Goal: Complete application form: Complete application form

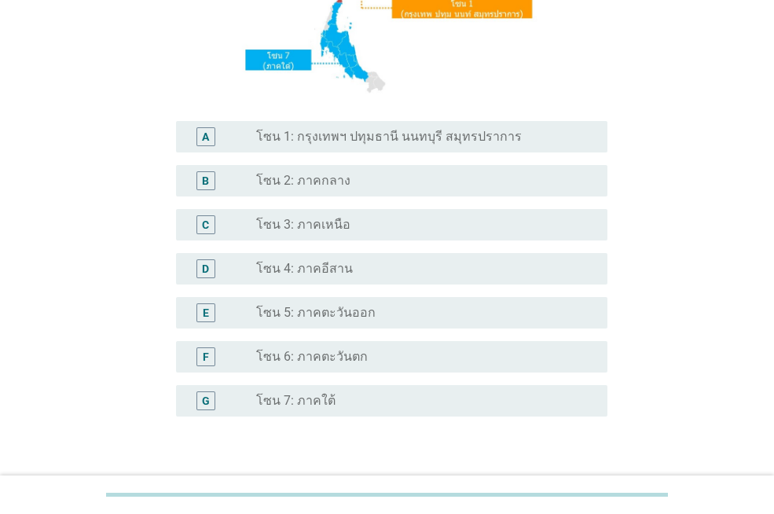
scroll to position [314, 0]
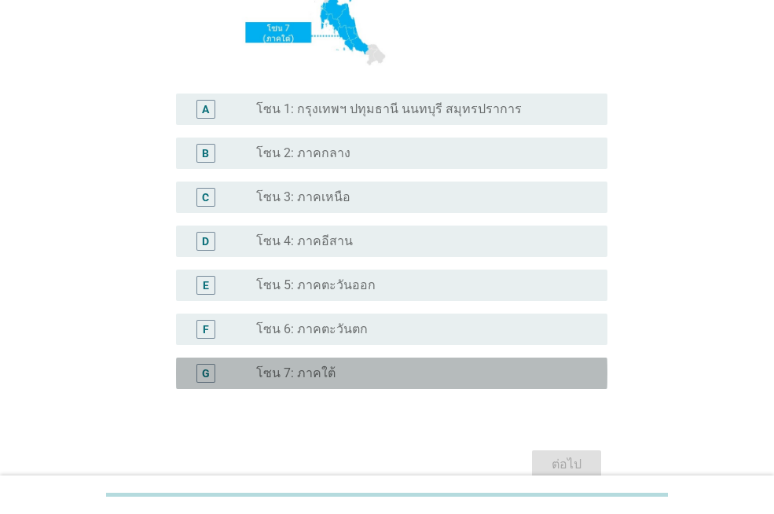
click at [311, 377] on label "โซน 7: ภาคใต้" at bounding box center [295, 374] width 79 height 16
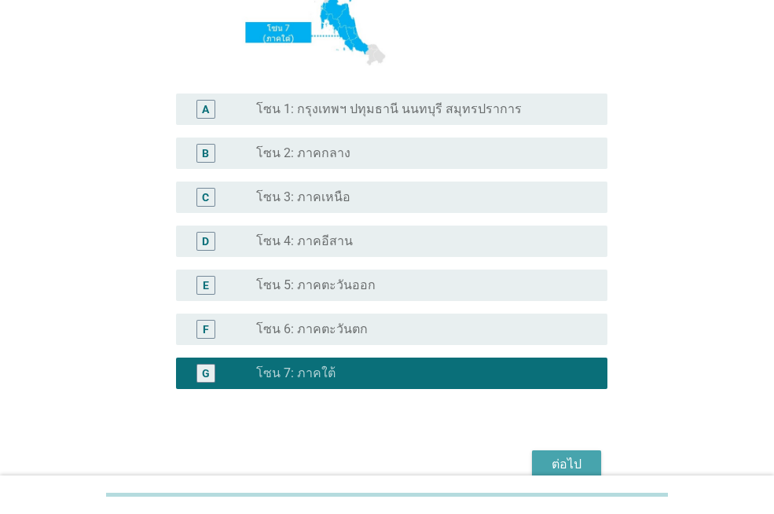
click at [563, 462] on div "ต่อไป" at bounding box center [567, 464] width 44 height 19
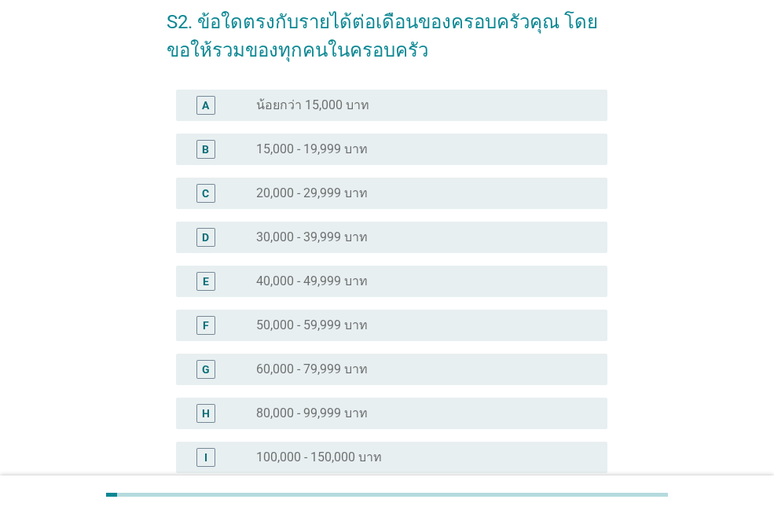
scroll to position [79, 0]
click at [344, 375] on label "60,000 - 79,999 บาท" at bounding box center [312, 369] width 112 height 16
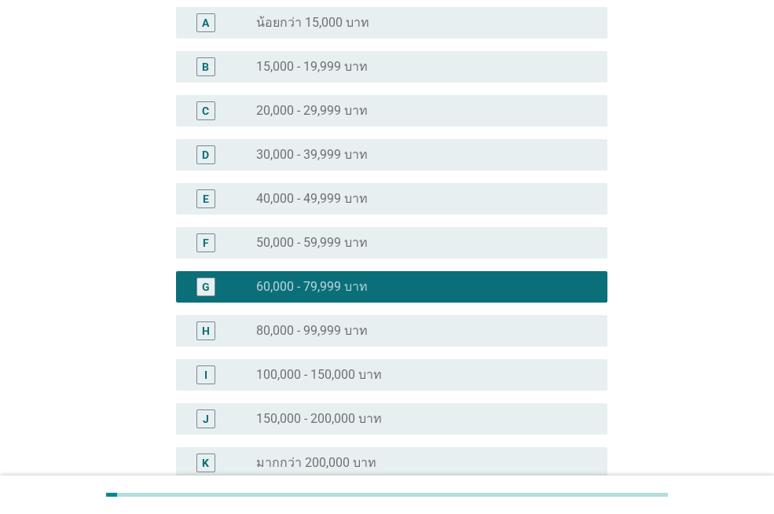
scroll to position [314, 0]
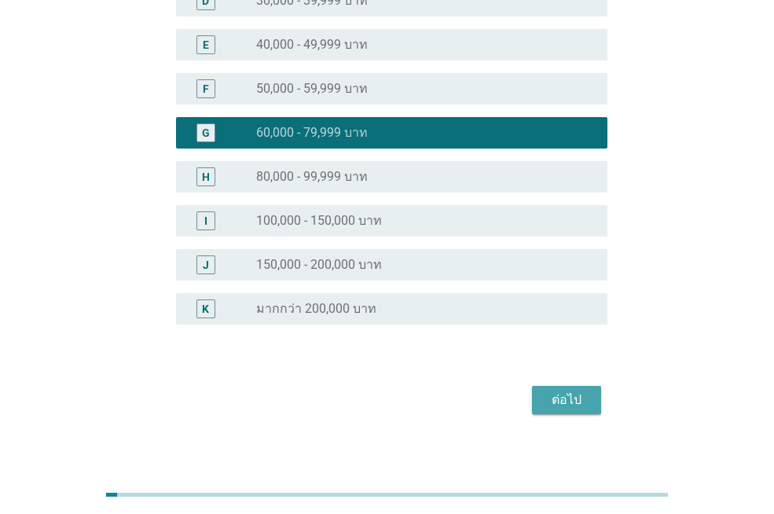
click at [566, 399] on div "ต่อไป" at bounding box center [567, 400] width 44 height 19
click at [566, 399] on div "ต่อไป" at bounding box center [387, 400] width 441 height 38
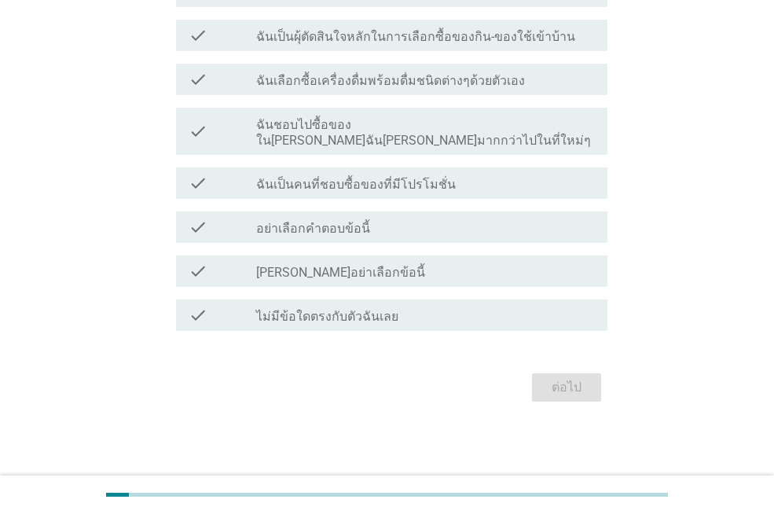
scroll to position [0, 0]
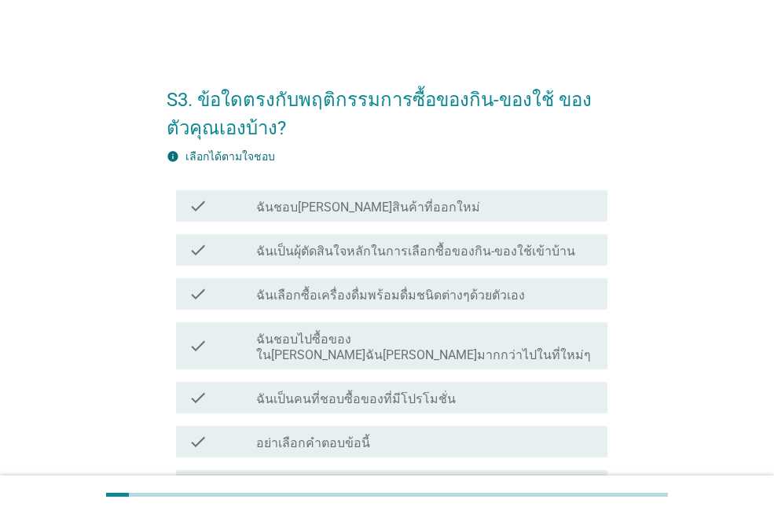
click at [373, 259] on label "ฉันเป็นผุ้ตัดสินใจหลักในการเลือกซื้อของกิน-ของใช้เข้าบ้าน" at bounding box center [415, 252] width 319 height 16
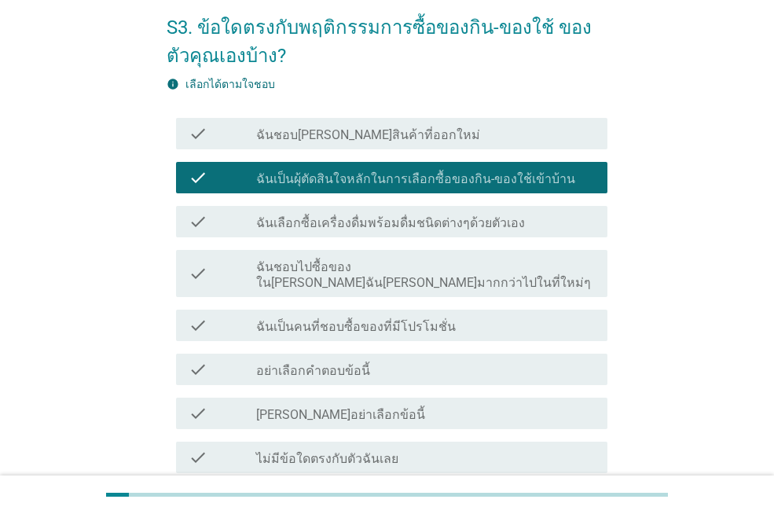
scroll to position [157, 0]
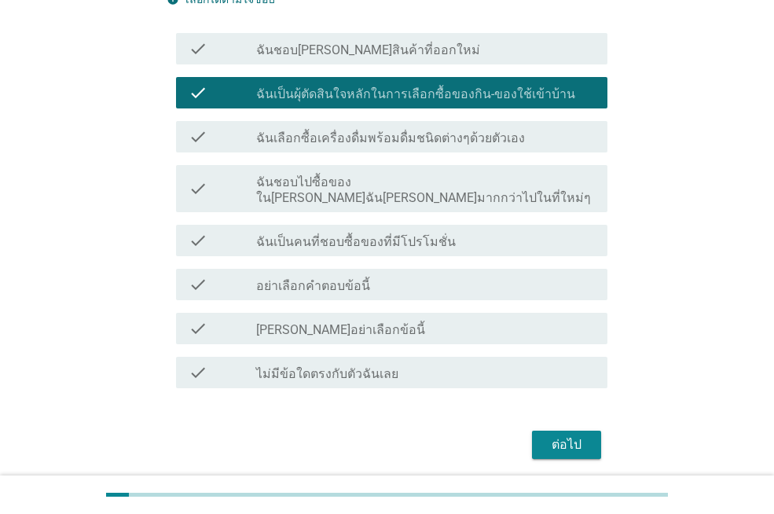
click at [564, 436] on div "ต่อไป" at bounding box center [567, 445] width 44 height 19
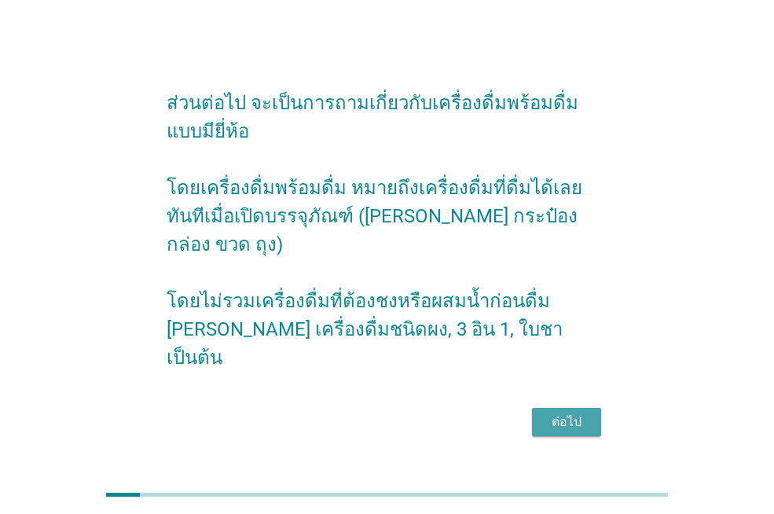
click at [571, 413] on div "ต่อไป" at bounding box center [567, 422] width 44 height 19
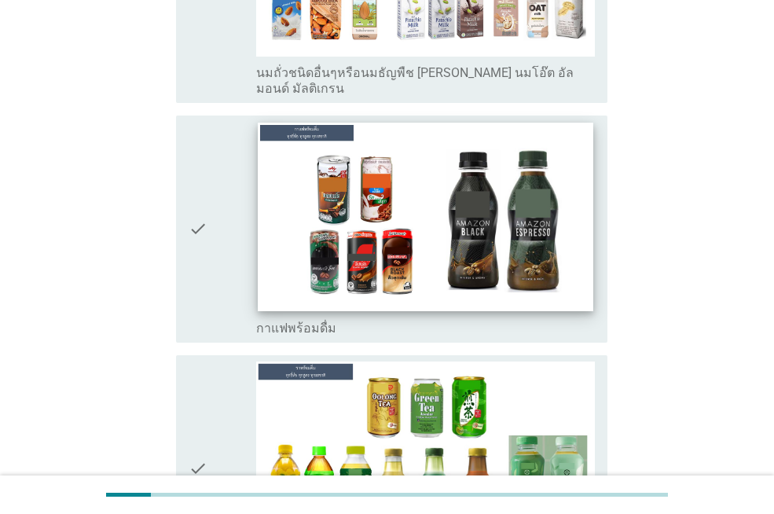
scroll to position [1730, 0]
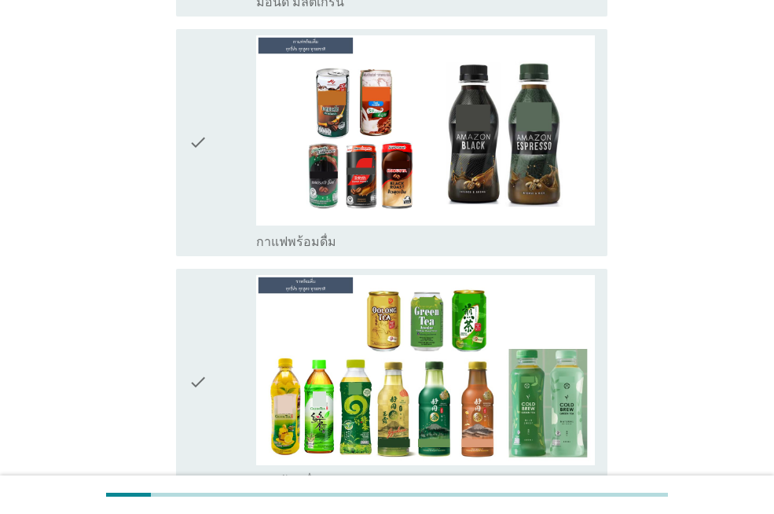
click at [221, 340] on div "check" at bounding box center [223, 382] width 68 height 215
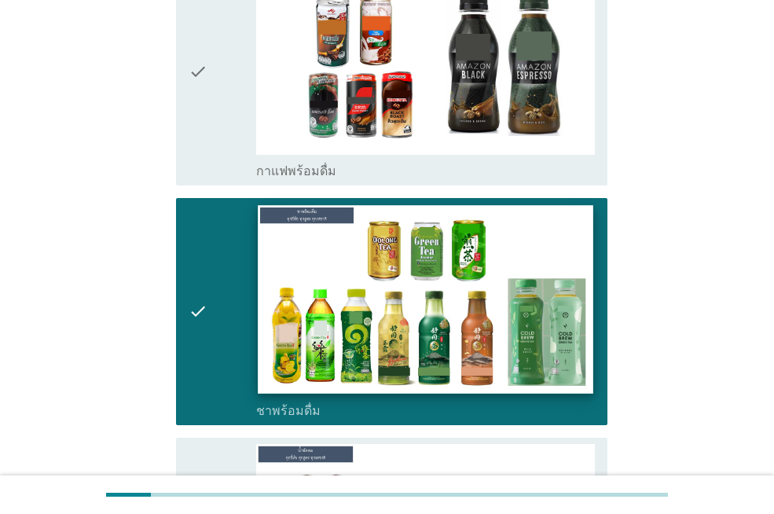
scroll to position [1966, 0]
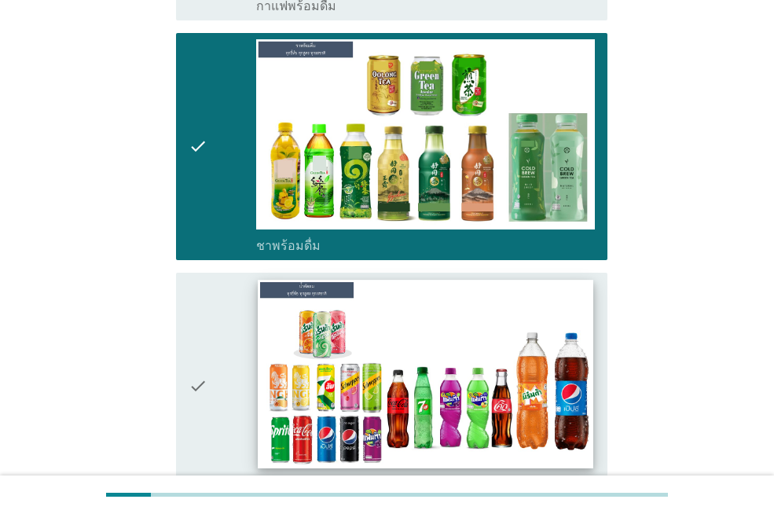
click at [300, 359] on img at bounding box center [425, 374] width 335 height 189
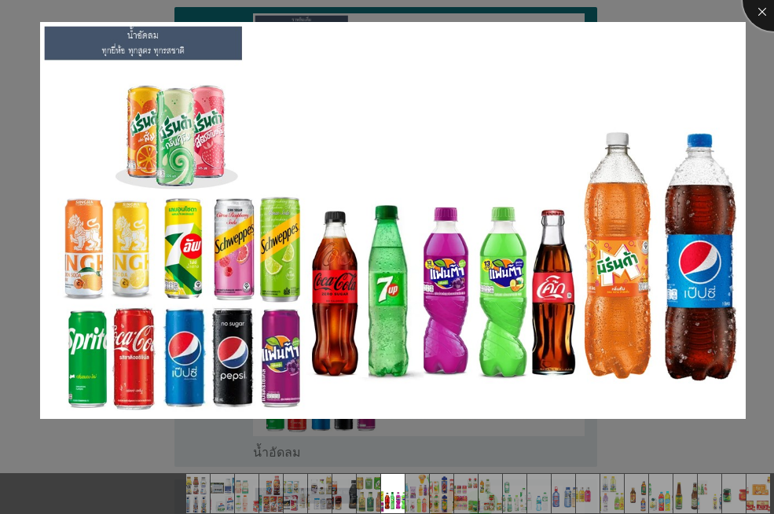
click at [762, 6] on div at bounding box center [774, 0] width 63 height 63
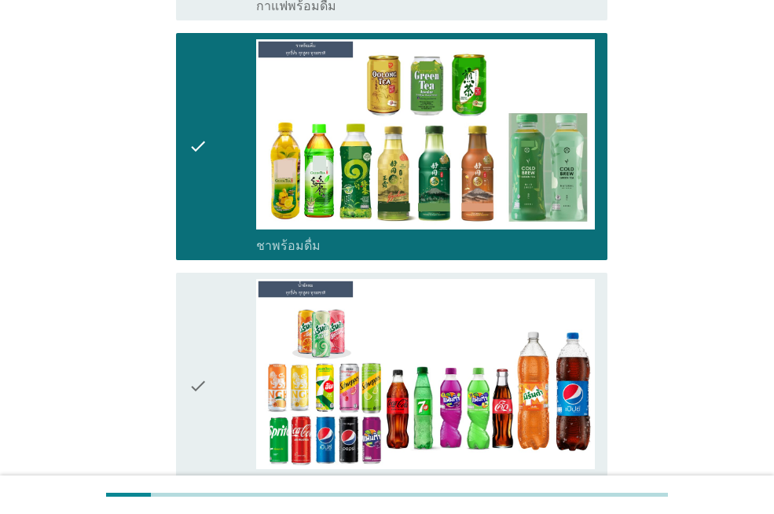
click at [205, 353] on icon "check" at bounding box center [198, 386] width 19 height 215
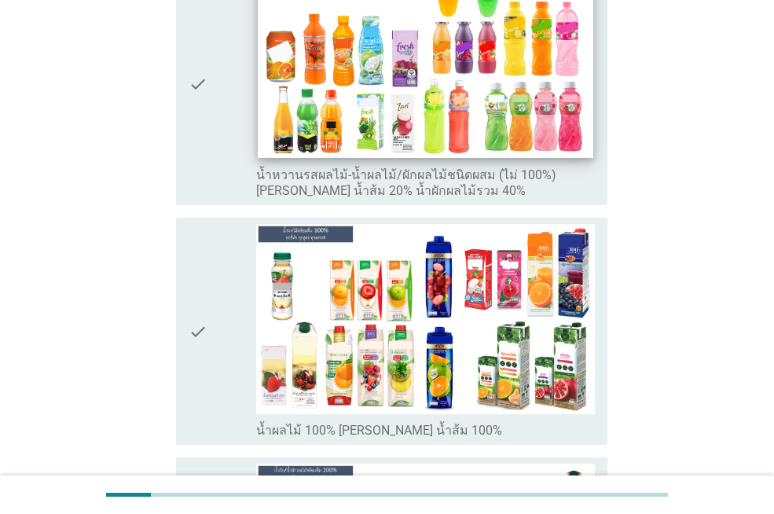
scroll to position [2673, 0]
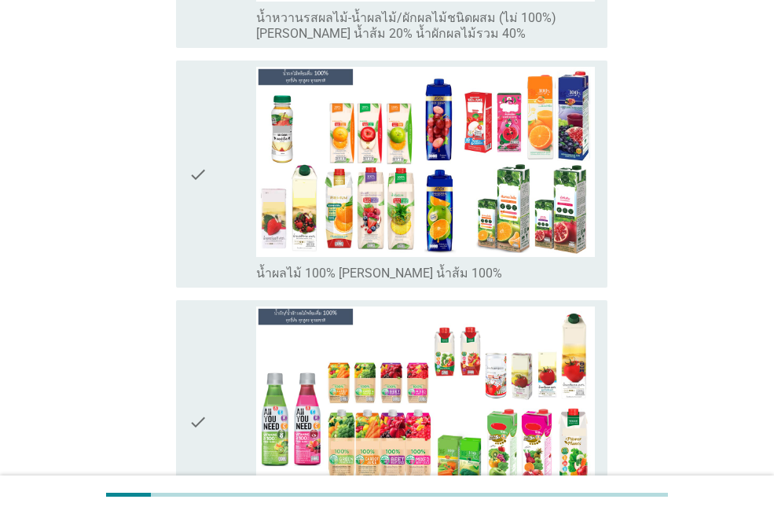
click at [215, 134] on div "check" at bounding box center [223, 174] width 68 height 215
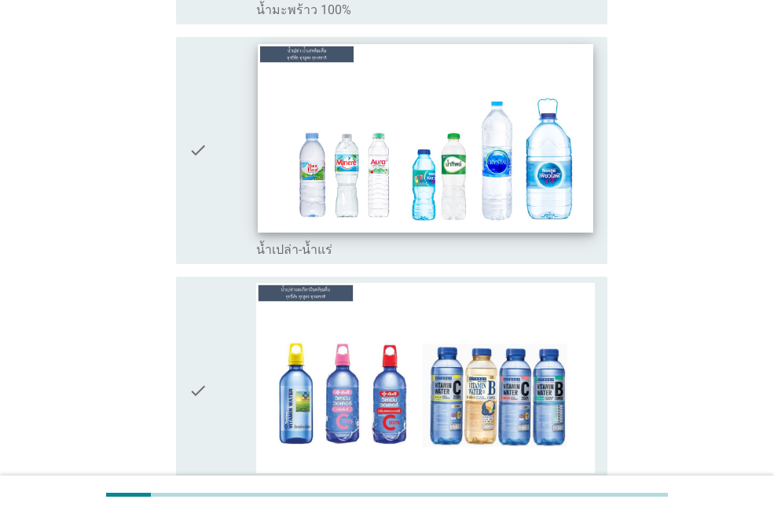
scroll to position [3695, 0]
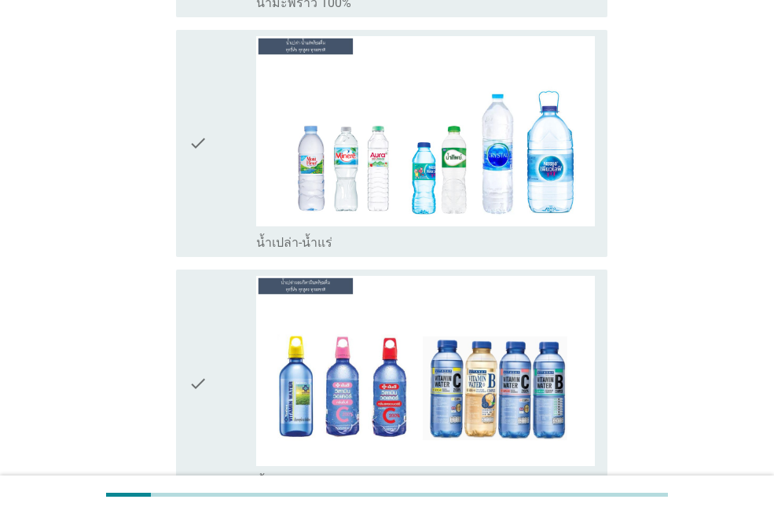
click at [233, 106] on div "check" at bounding box center [223, 143] width 68 height 215
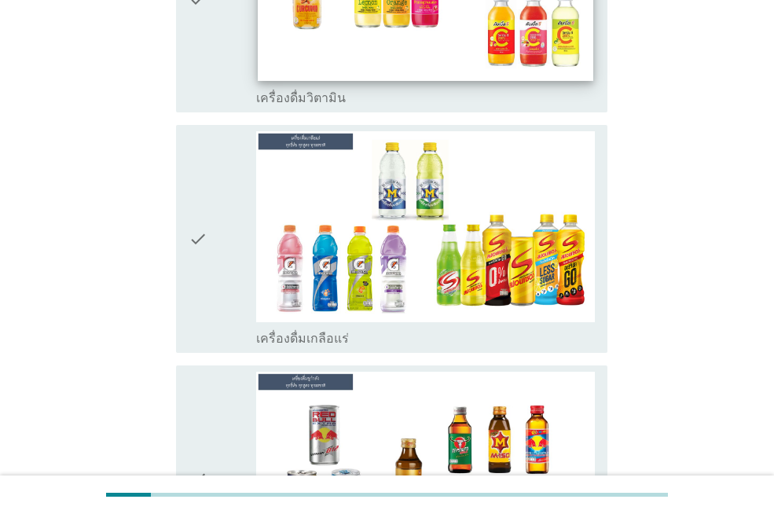
scroll to position [4324, 0]
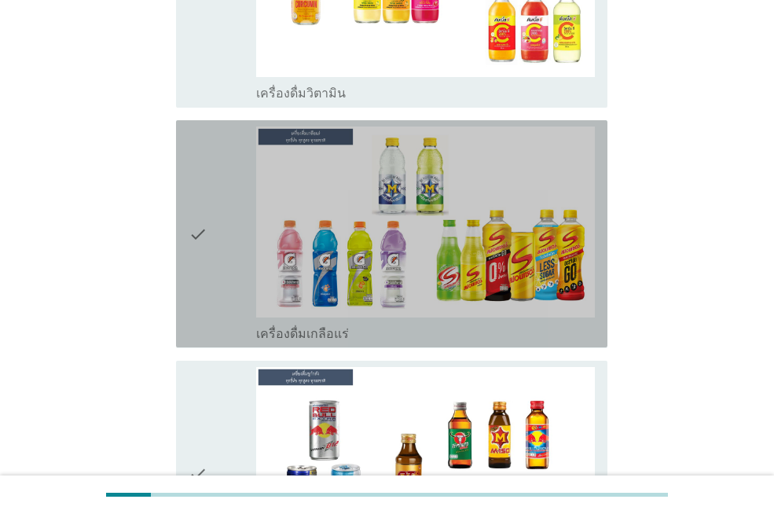
click at [215, 189] on div "check" at bounding box center [223, 234] width 68 height 215
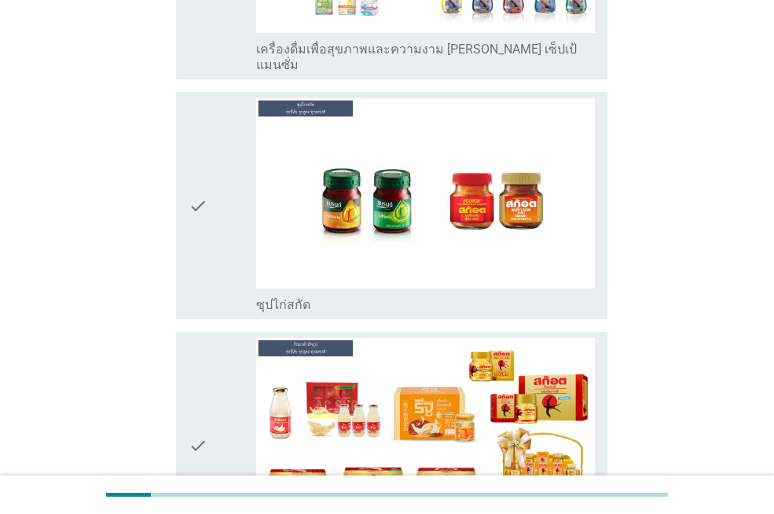
scroll to position [5721, 0]
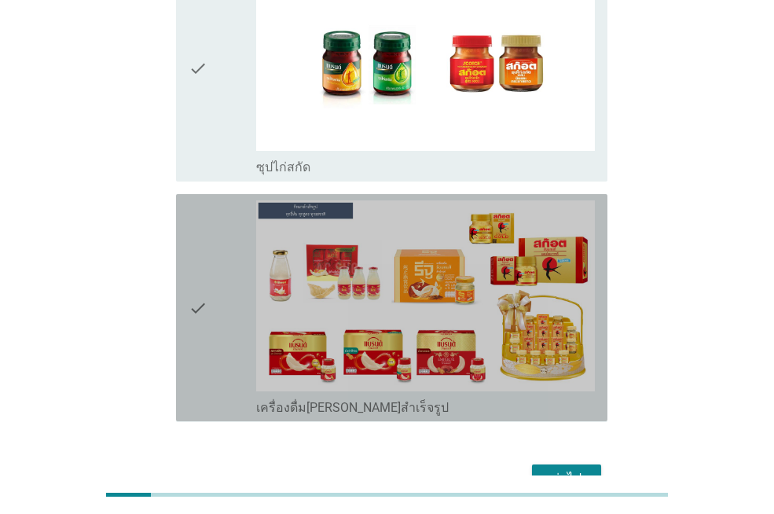
click at [236, 232] on div "check" at bounding box center [223, 307] width 68 height 215
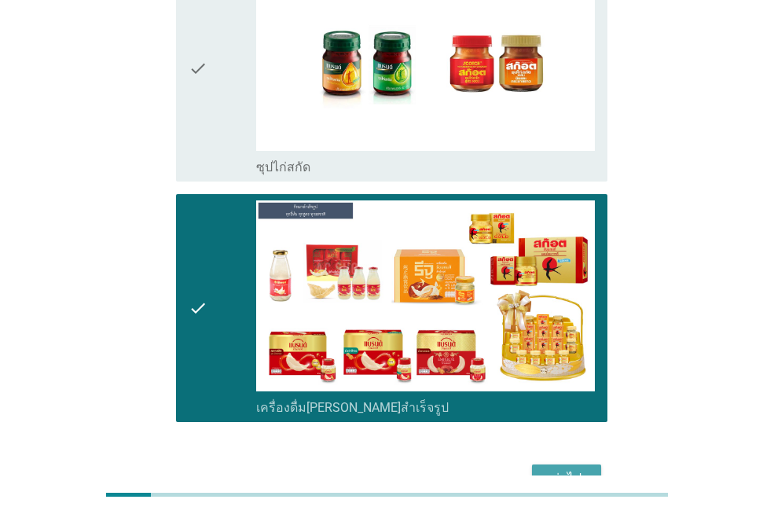
click at [564, 469] on div "ต่อไป" at bounding box center [567, 478] width 44 height 19
click at [564, 460] on div "ต่อไป" at bounding box center [387, 479] width 441 height 38
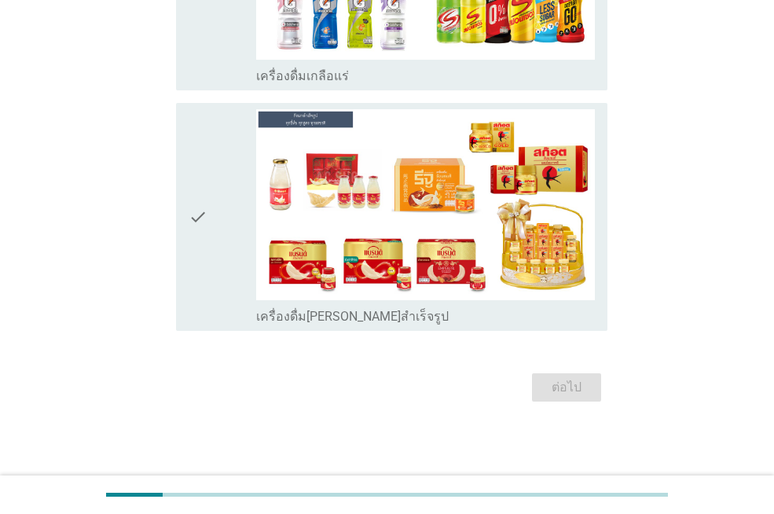
scroll to position [0, 0]
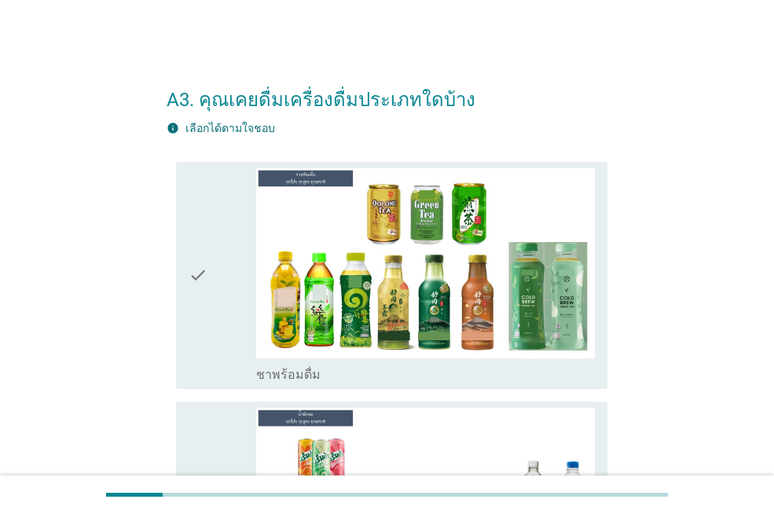
click at [240, 295] on div "check" at bounding box center [223, 275] width 68 height 215
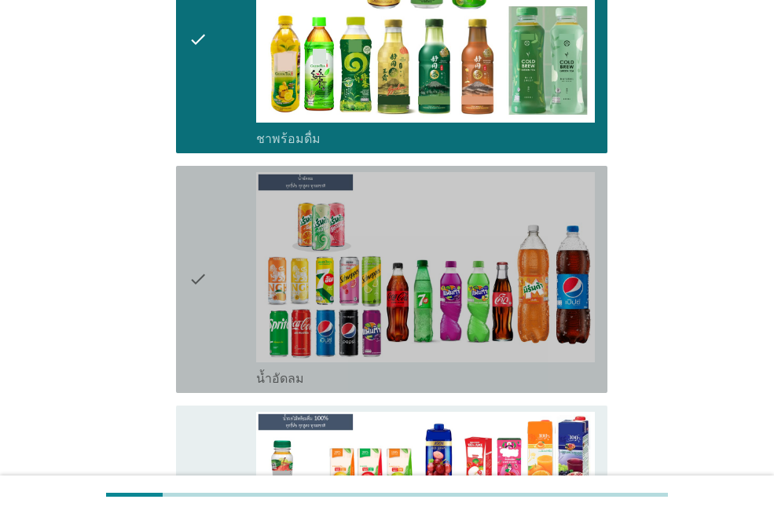
click at [248, 289] on div "check" at bounding box center [223, 279] width 68 height 215
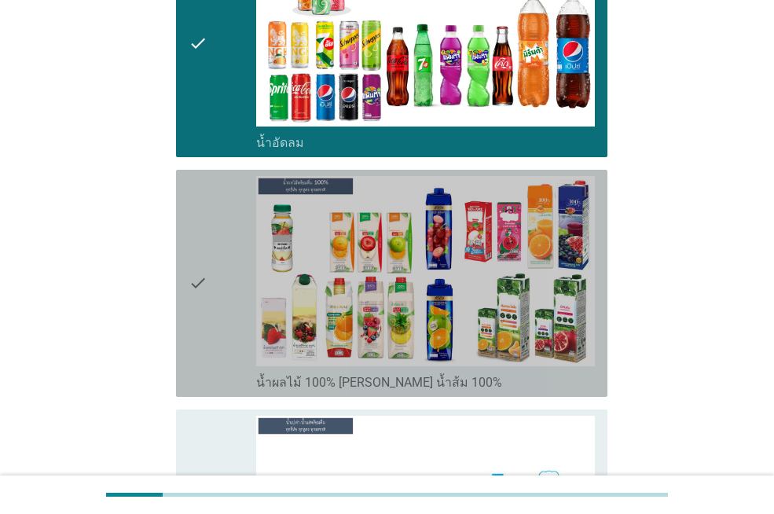
click at [237, 306] on div "check" at bounding box center [223, 283] width 68 height 215
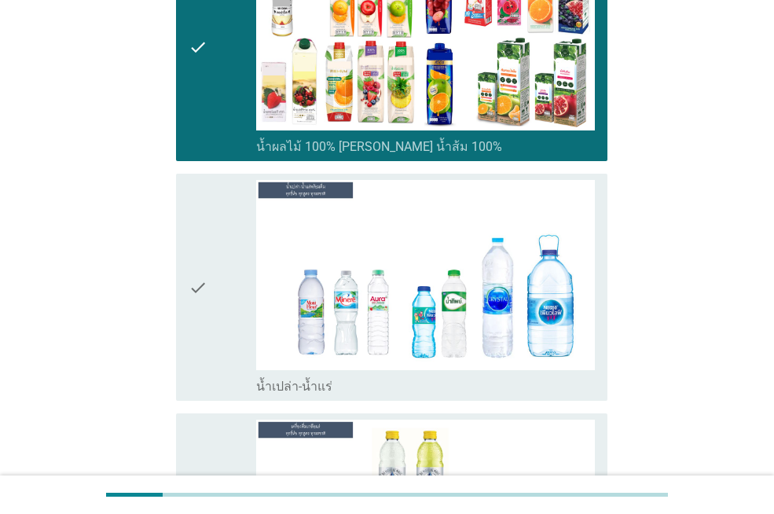
click at [237, 306] on div "check" at bounding box center [223, 287] width 68 height 215
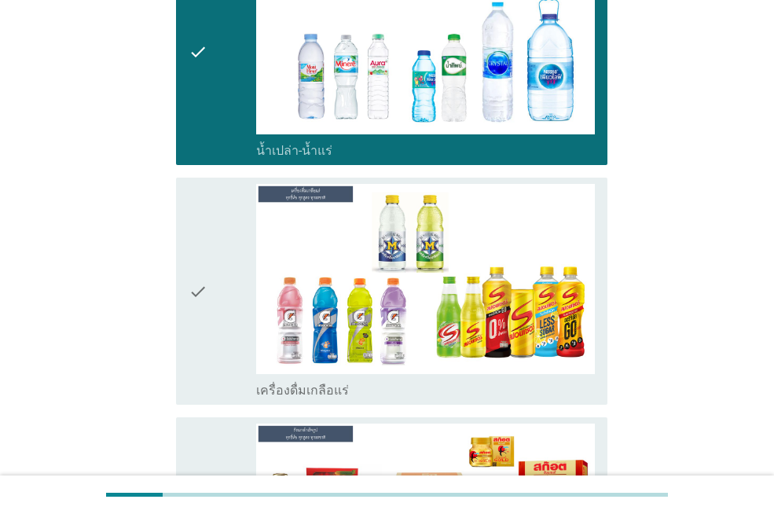
click at [236, 305] on div "check" at bounding box center [223, 291] width 68 height 215
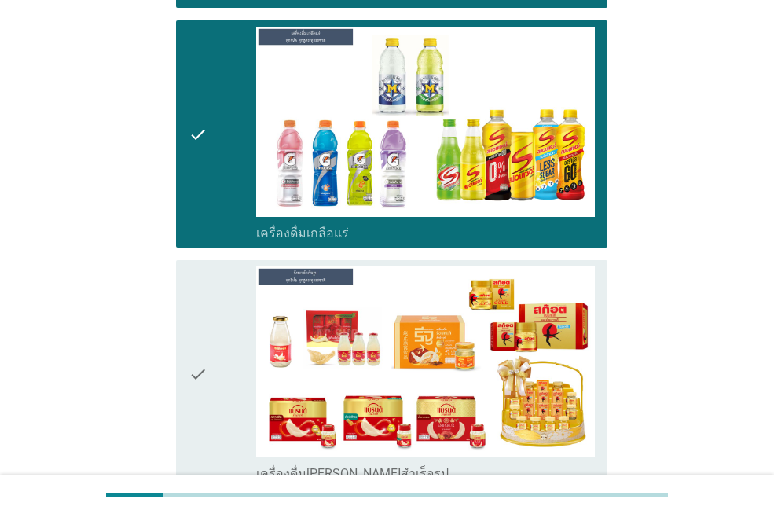
click at [230, 320] on div "check" at bounding box center [223, 374] width 68 height 215
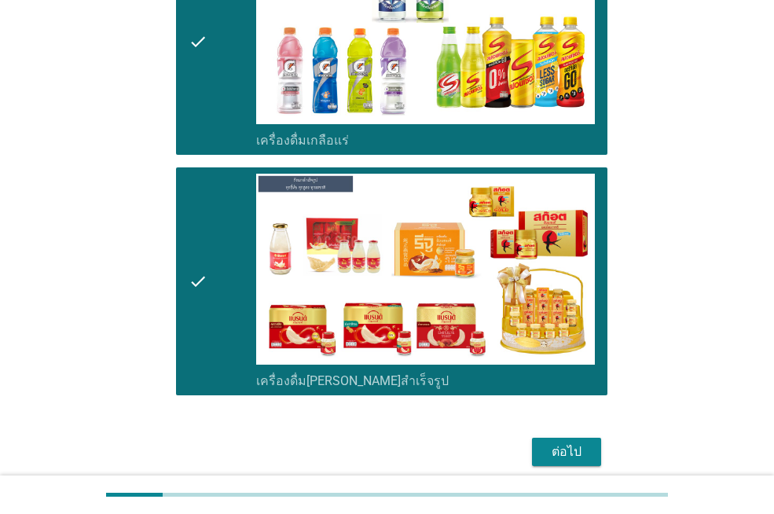
scroll to position [1258, 0]
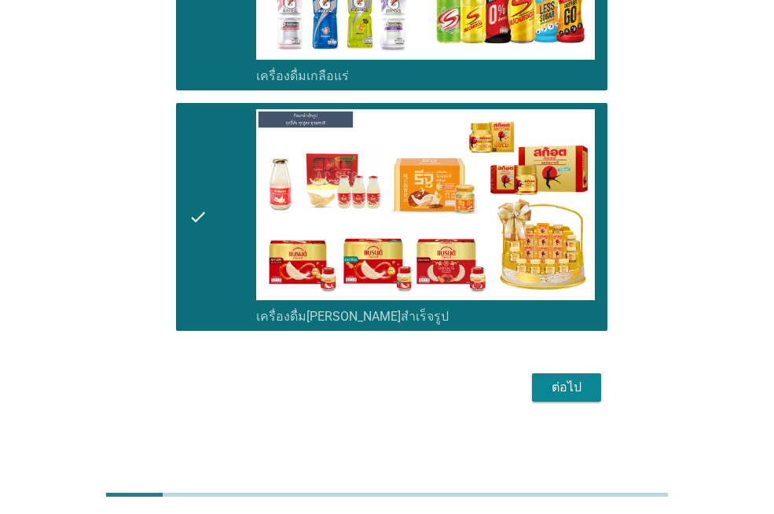
click at [560, 387] on div "ต่อไป" at bounding box center [567, 387] width 44 height 19
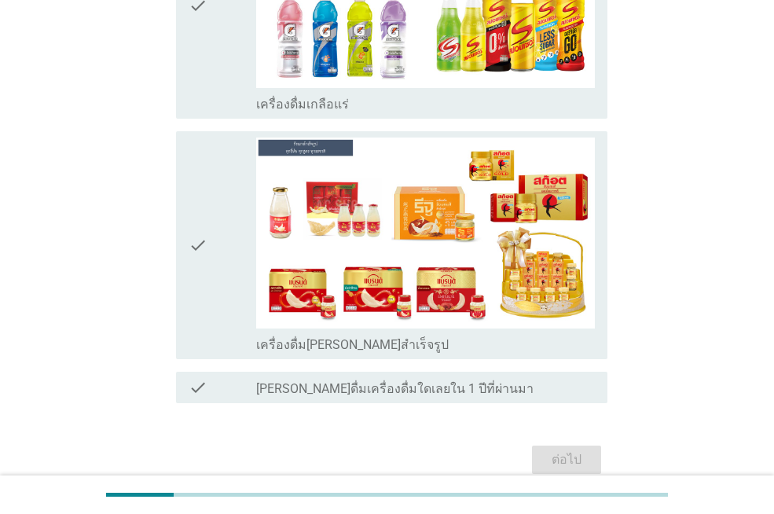
scroll to position [0, 0]
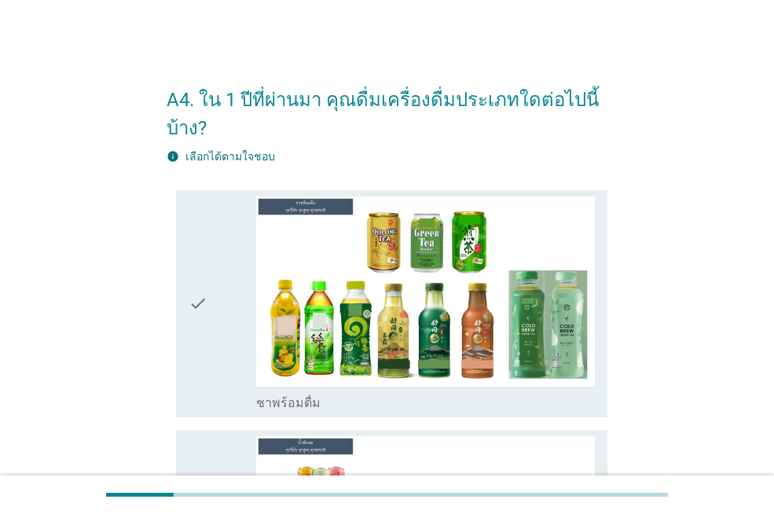
click at [204, 286] on icon "check" at bounding box center [198, 304] width 19 height 215
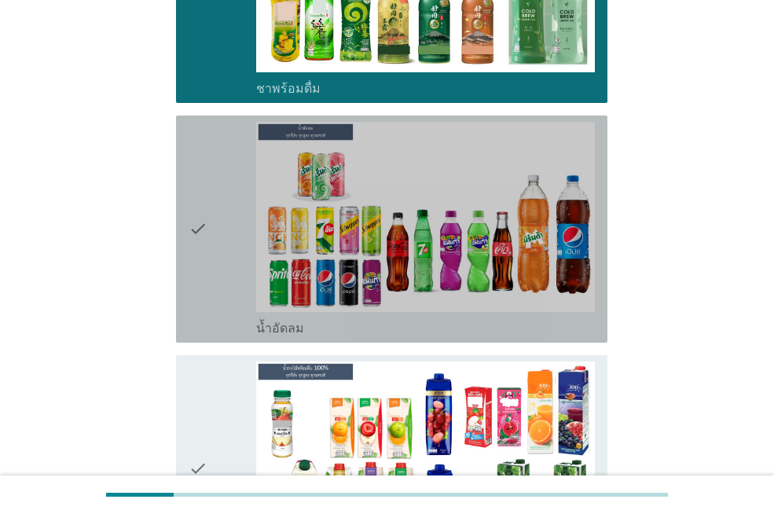
click at [209, 269] on div "check" at bounding box center [223, 229] width 68 height 215
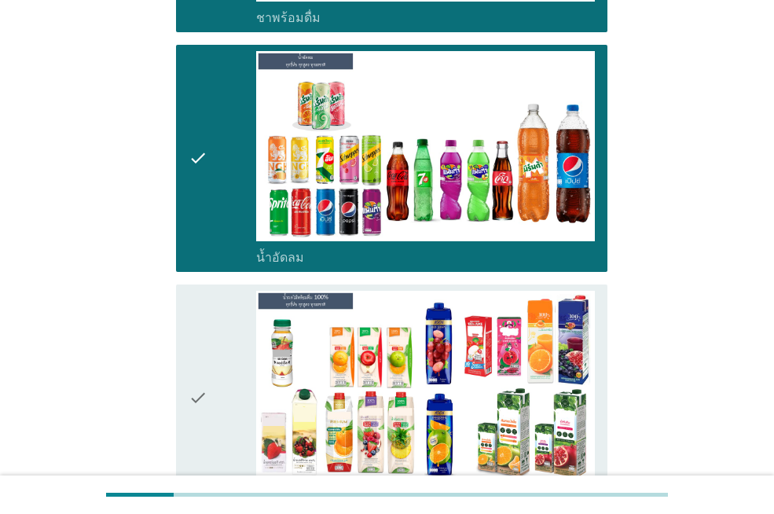
scroll to position [472, 0]
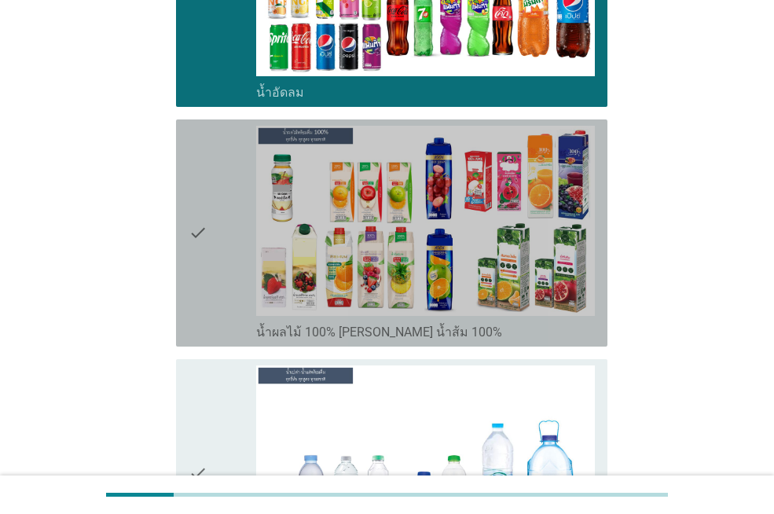
click at [211, 263] on div "check" at bounding box center [223, 233] width 68 height 215
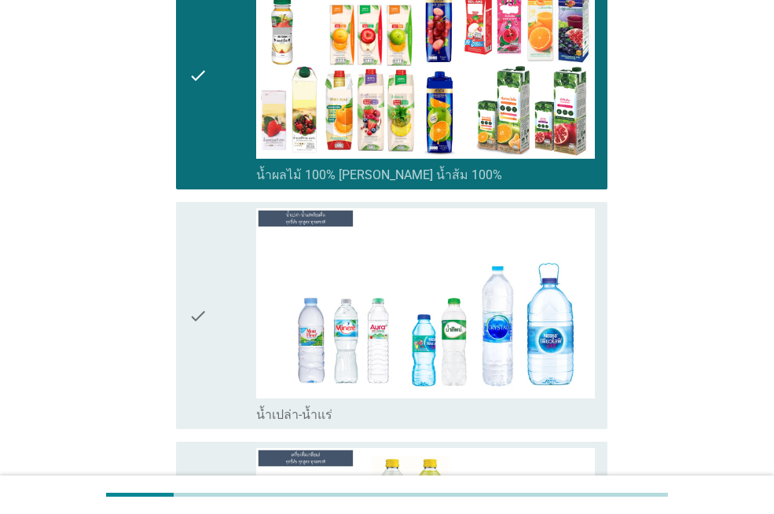
click at [208, 288] on div "check" at bounding box center [223, 315] width 68 height 215
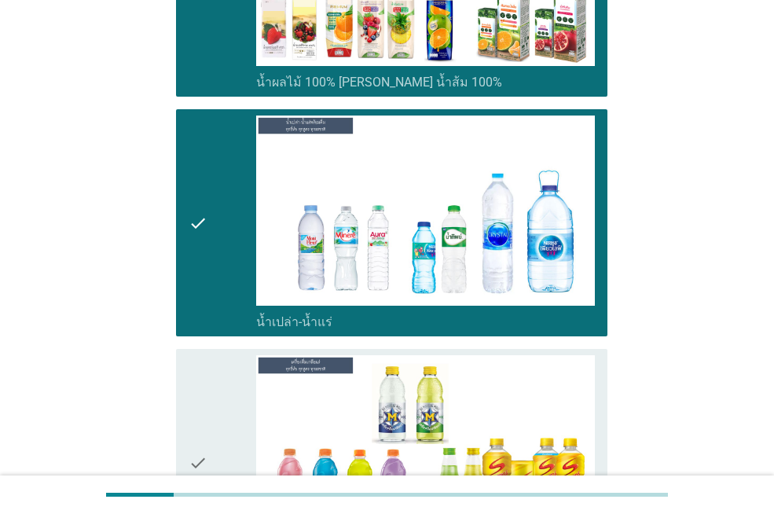
scroll to position [943, 0]
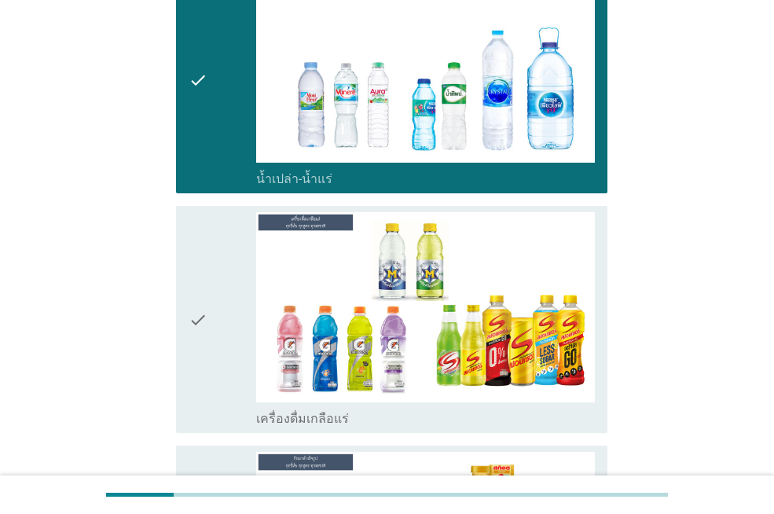
click at [208, 290] on div "check" at bounding box center [223, 319] width 68 height 215
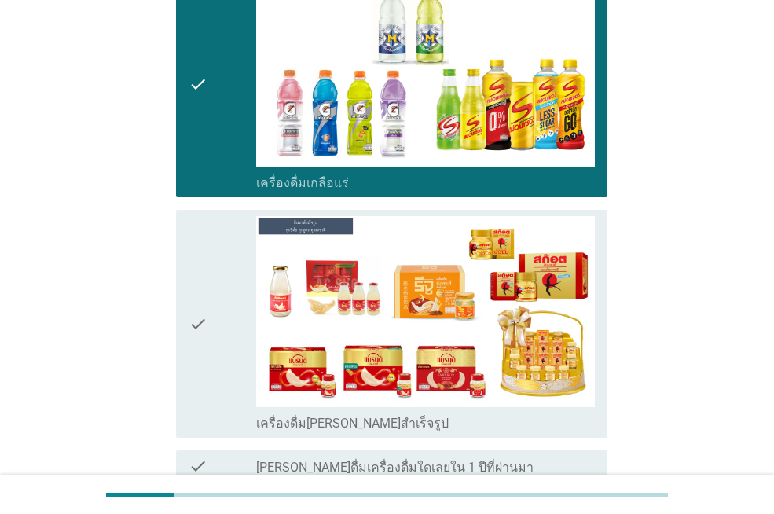
click at [208, 290] on div "check" at bounding box center [223, 323] width 68 height 215
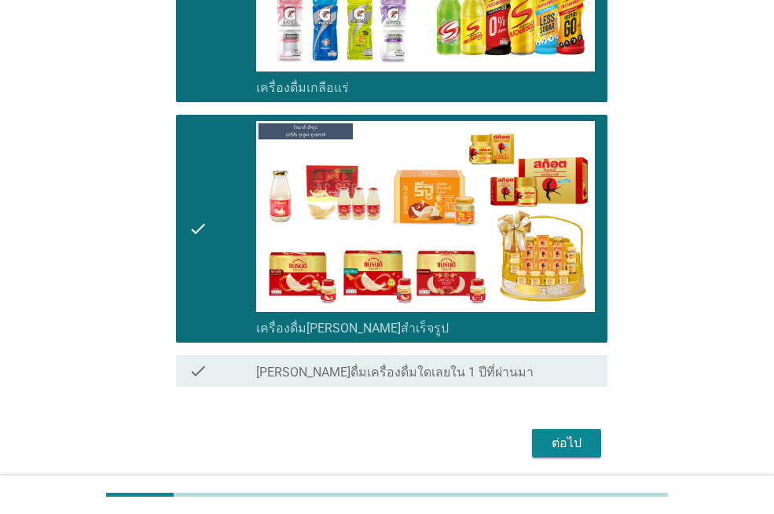
scroll to position [1330, 0]
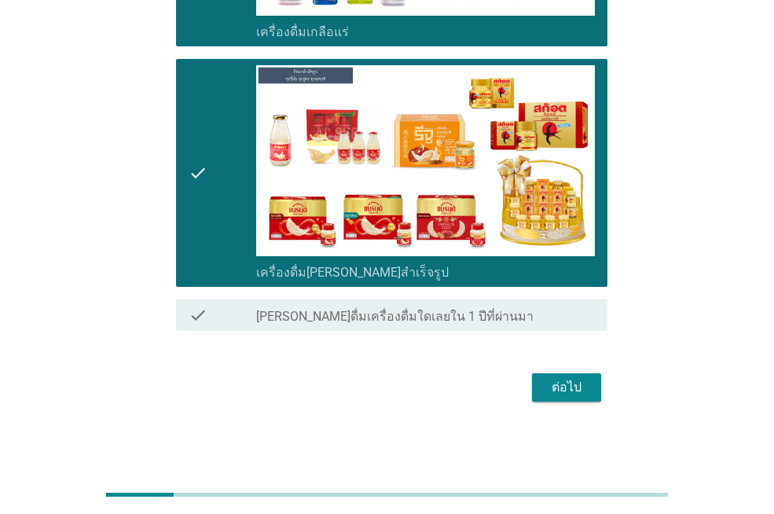
click at [568, 381] on div "ต่อไป" at bounding box center [567, 387] width 44 height 19
click at [568, 381] on div "ต่อไป" at bounding box center [387, 388] width 441 height 38
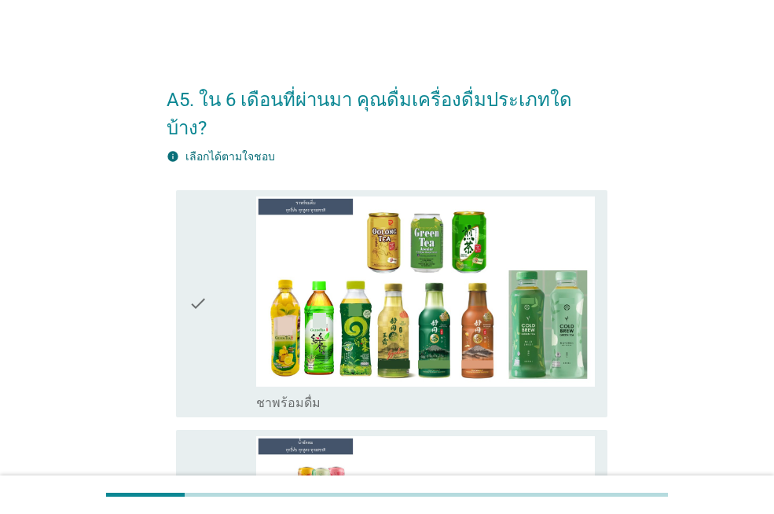
click at [190, 269] on icon "check" at bounding box center [198, 304] width 19 height 215
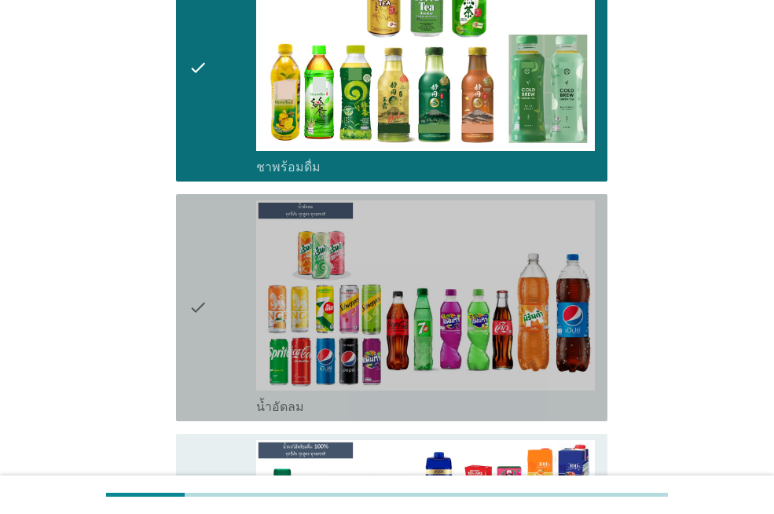
click at [190, 269] on icon "check" at bounding box center [198, 307] width 19 height 215
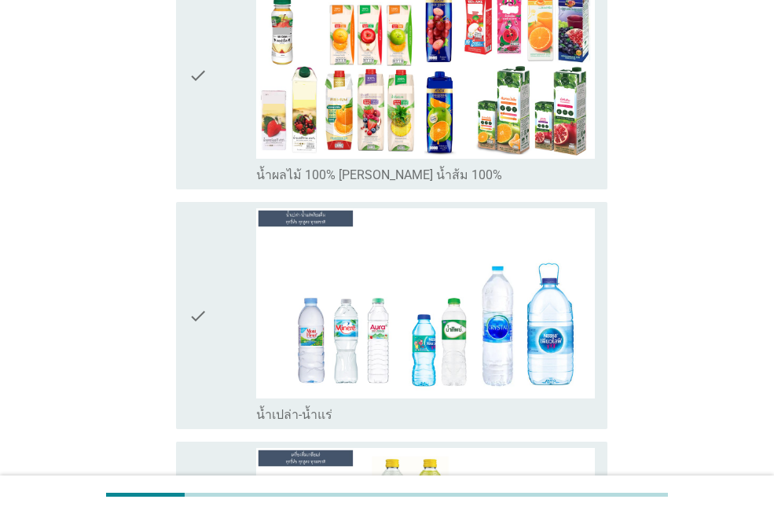
click at [190, 269] on icon "check" at bounding box center [198, 315] width 19 height 215
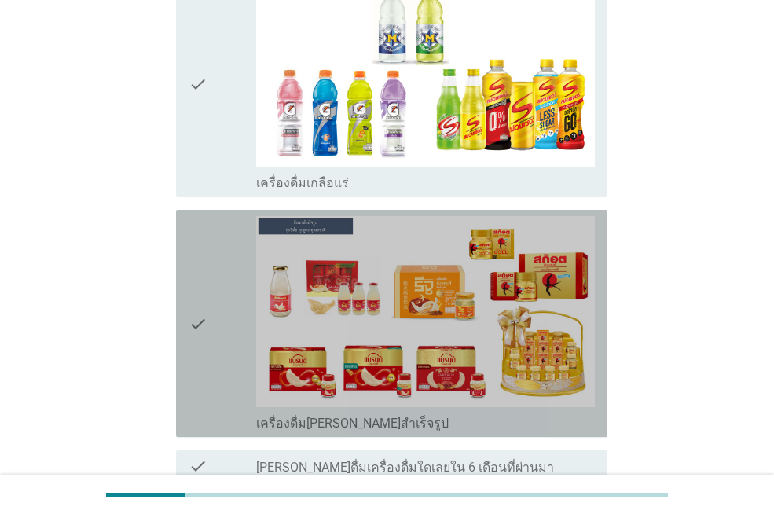
click at [190, 269] on icon "check" at bounding box center [198, 323] width 19 height 215
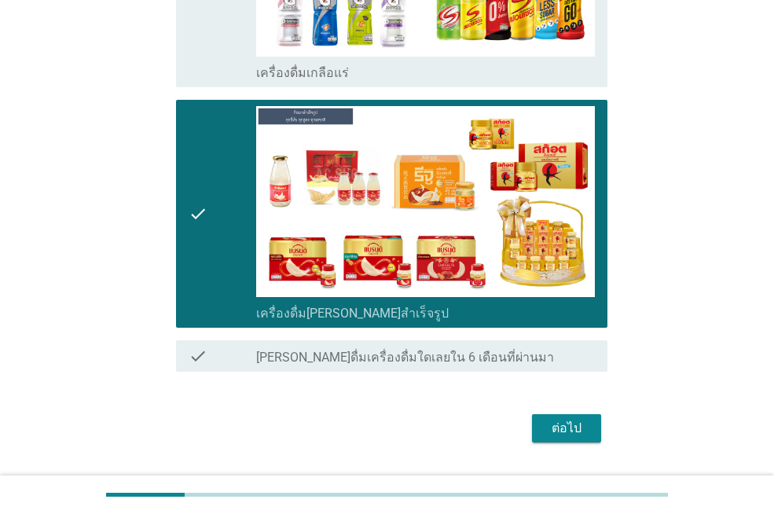
scroll to position [1302, 0]
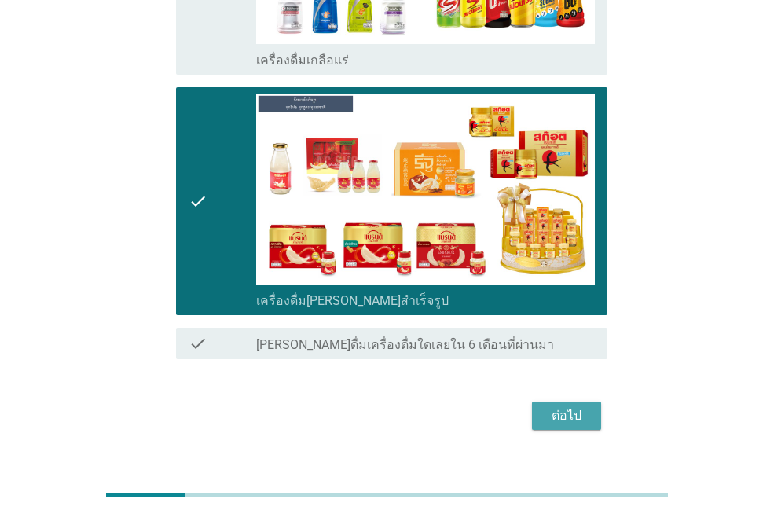
click at [568, 406] on div "ต่อไป" at bounding box center [567, 415] width 44 height 19
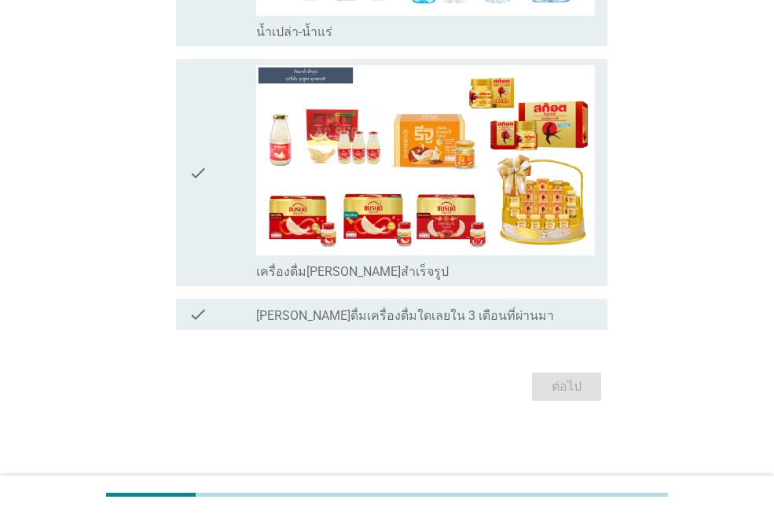
scroll to position [0, 0]
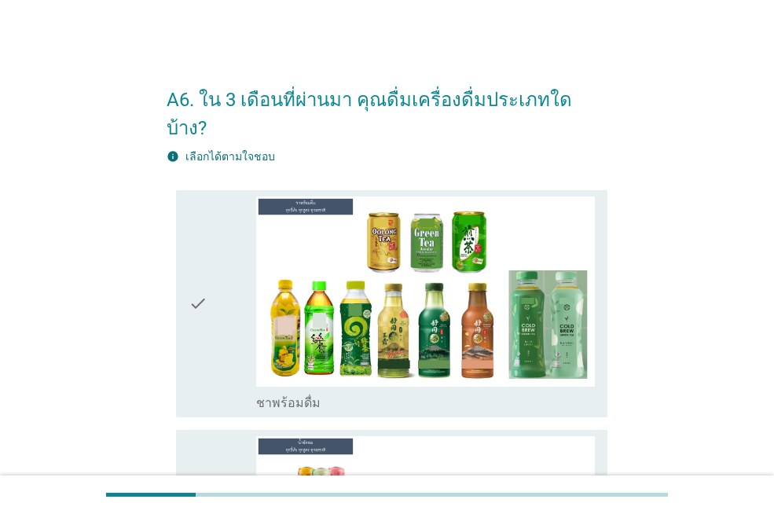
click at [220, 304] on div "check" at bounding box center [223, 304] width 68 height 215
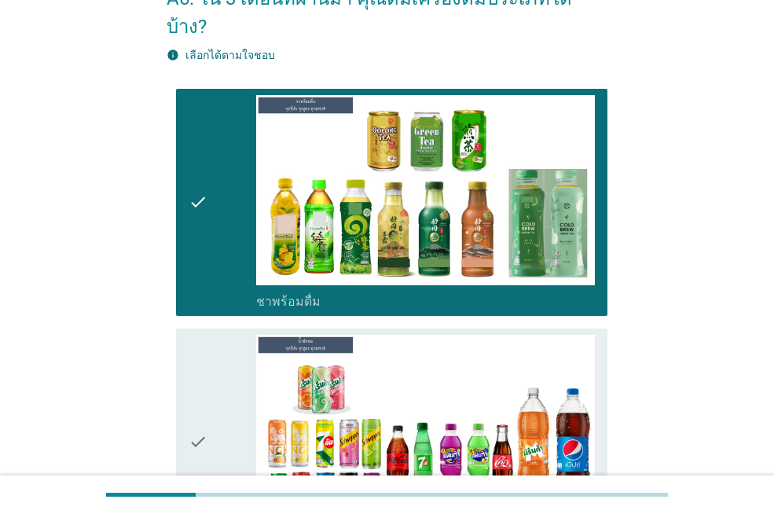
scroll to position [236, 0]
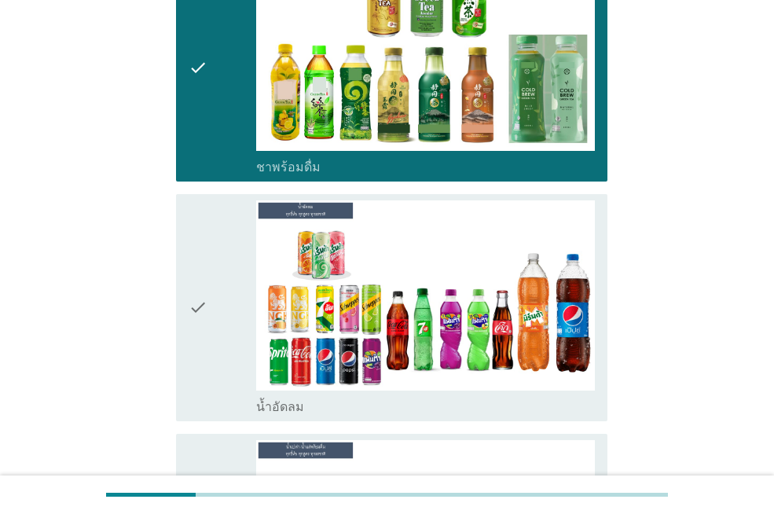
click at [220, 304] on div "check" at bounding box center [223, 307] width 68 height 215
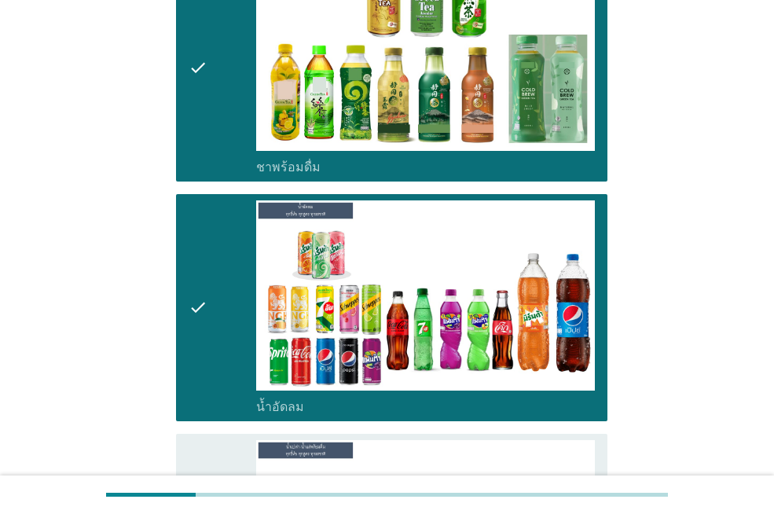
scroll to position [472, 0]
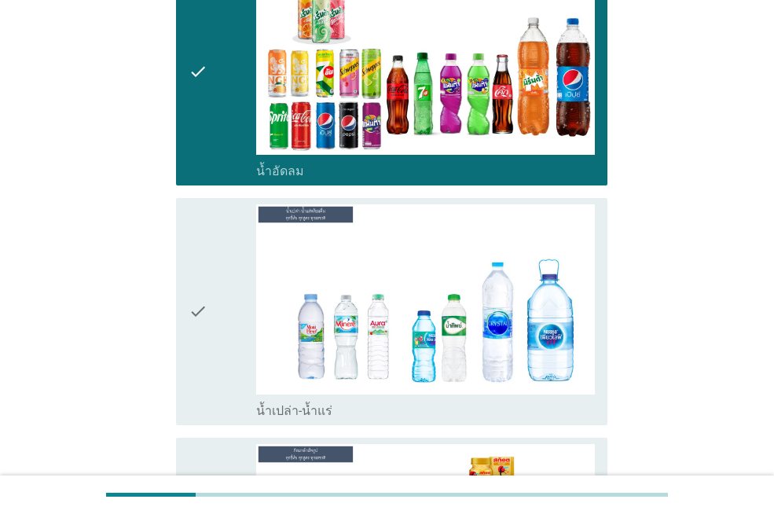
click at [220, 303] on div "check" at bounding box center [223, 311] width 68 height 215
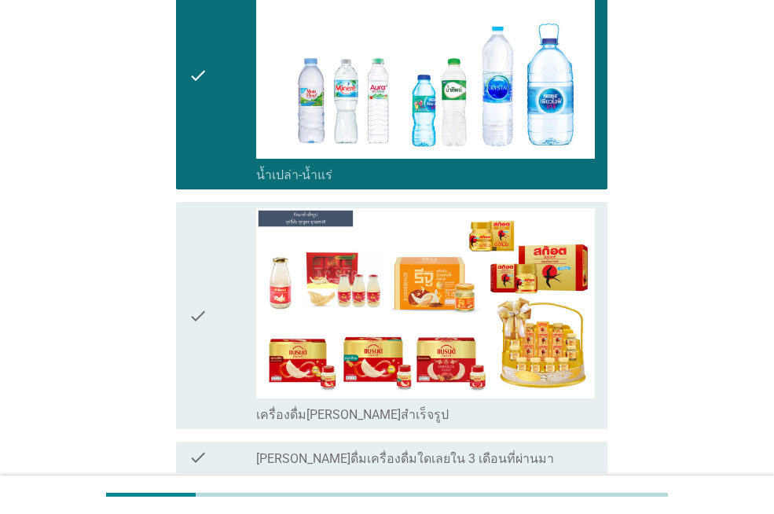
click at [220, 303] on div "check" at bounding box center [223, 315] width 68 height 215
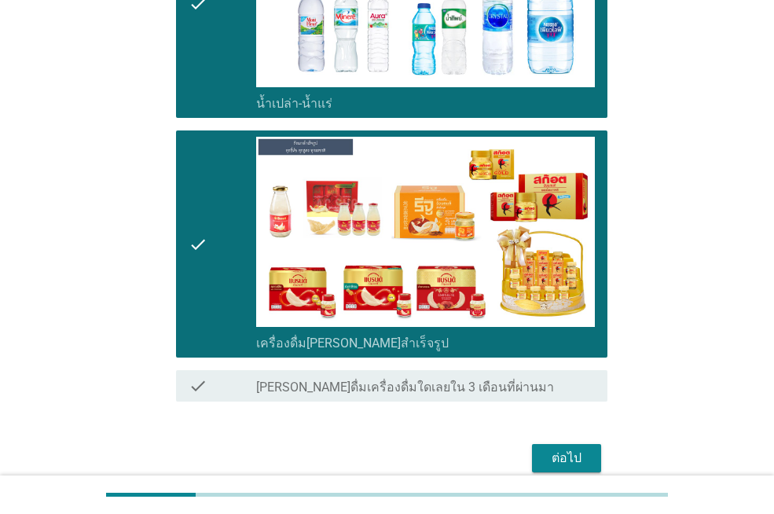
scroll to position [822, 0]
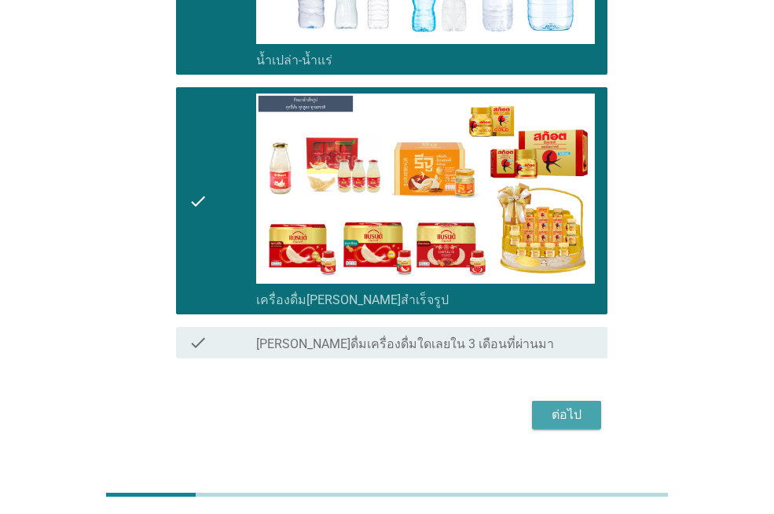
click at [567, 406] on div "ต่อไป" at bounding box center [567, 415] width 44 height 19
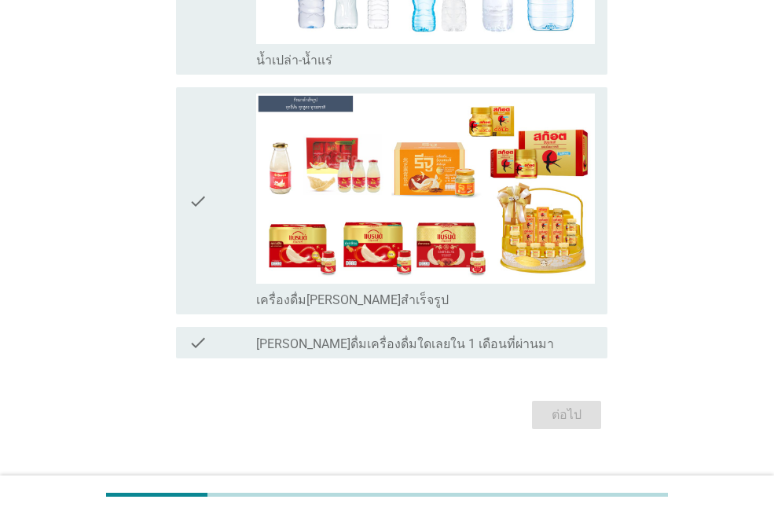
scroll to position [0, 0]
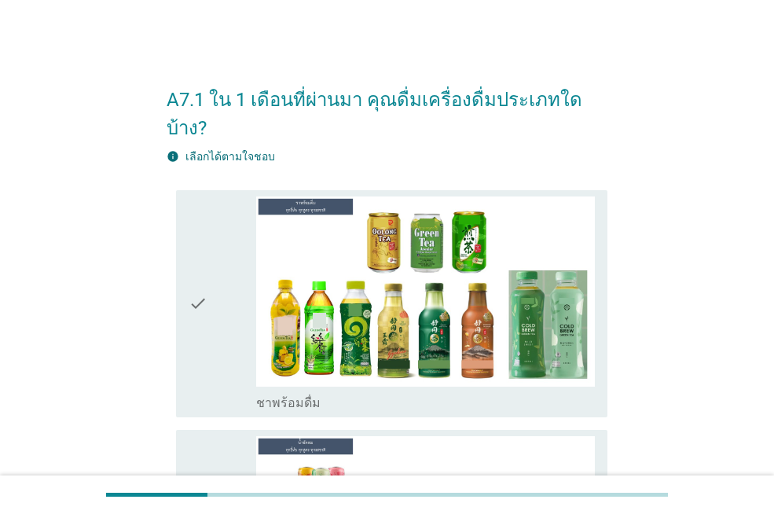
click at [221, 281] on div "check" at bounding box center [223, 304] width 68 height 215
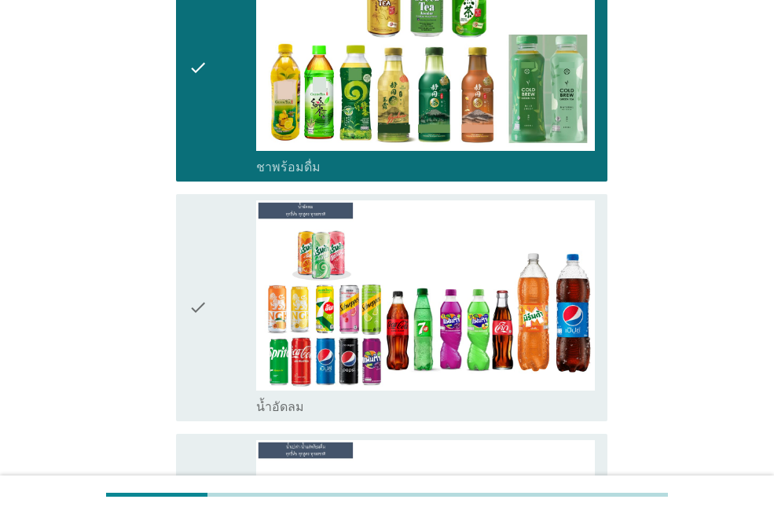
click at [221, 281] on div "check" at bounding box center [223, 307] width 68 height 215
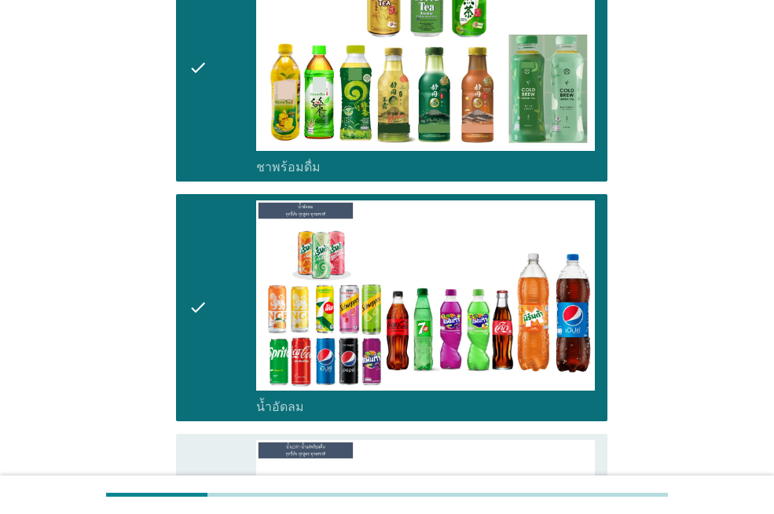
scroll to position [550, 0]
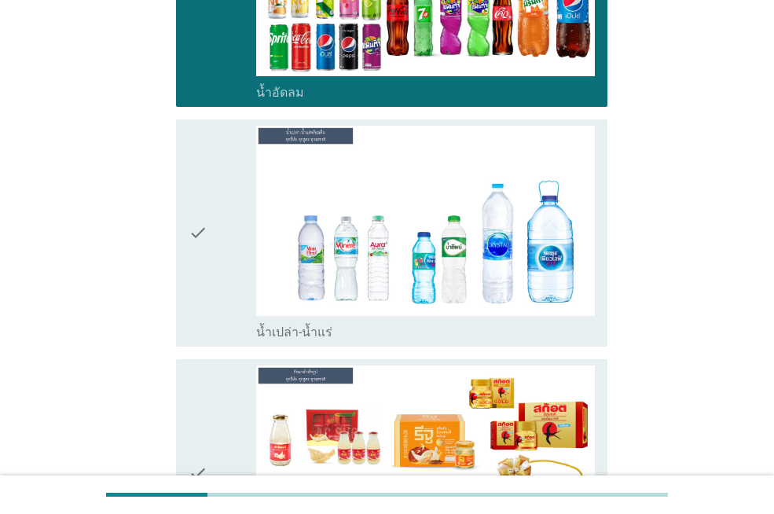
click at [221, 281] on div "check" at bounding box center [223, 233] width 68 height 215
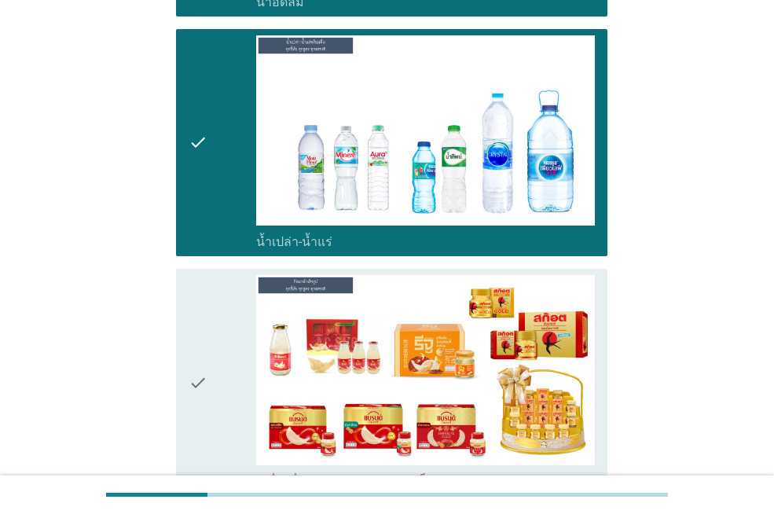
scroll to position [786, 0]
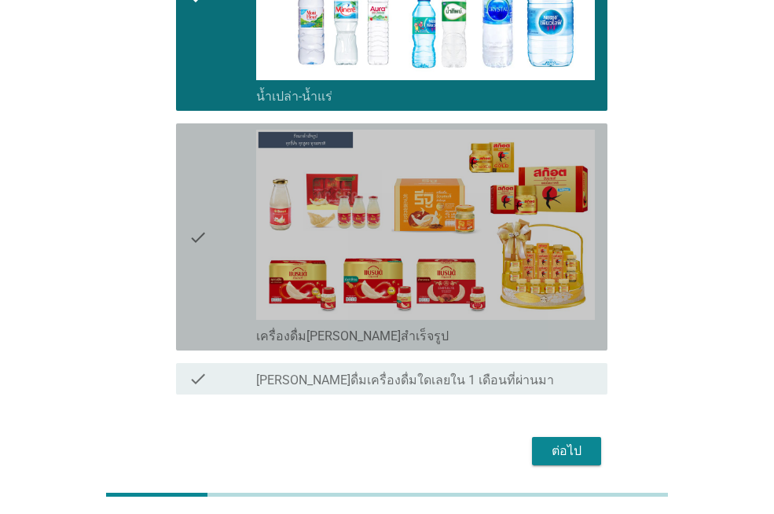
click at [221, 285] on div "check" at bounding box center [223, 237] width 68 height 215
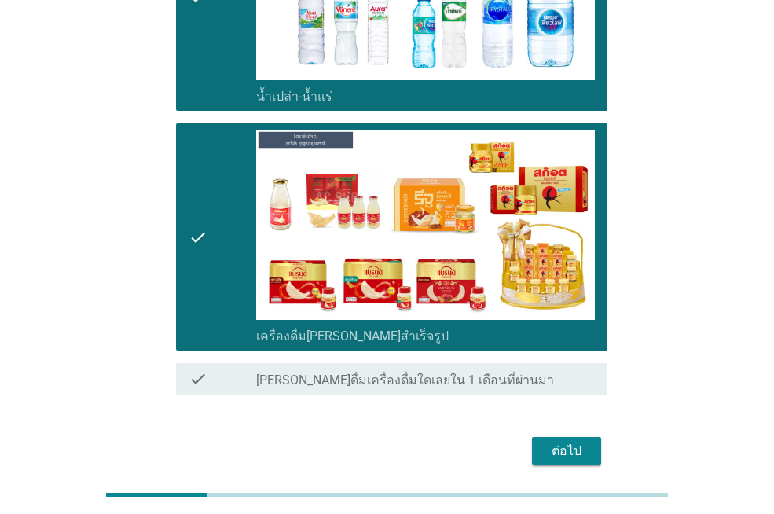
click at [543, 437] on button "ต่อไป" at bounding box center [566, 451] width 69 height 28
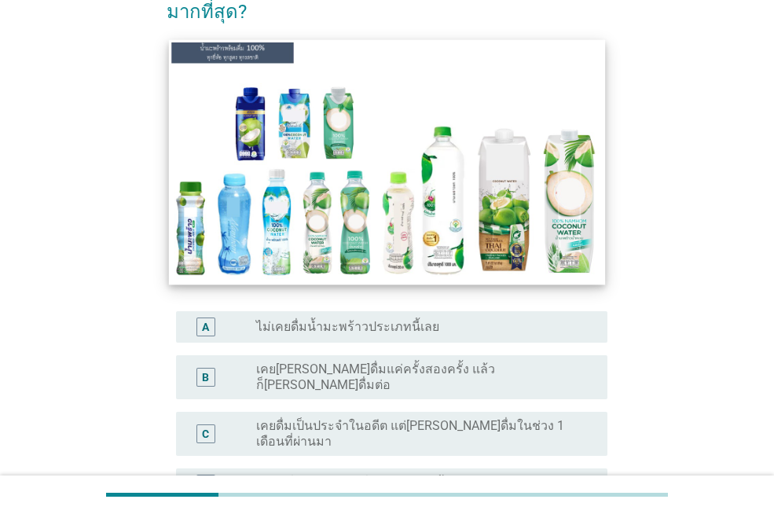
scroll to position [157, 0]
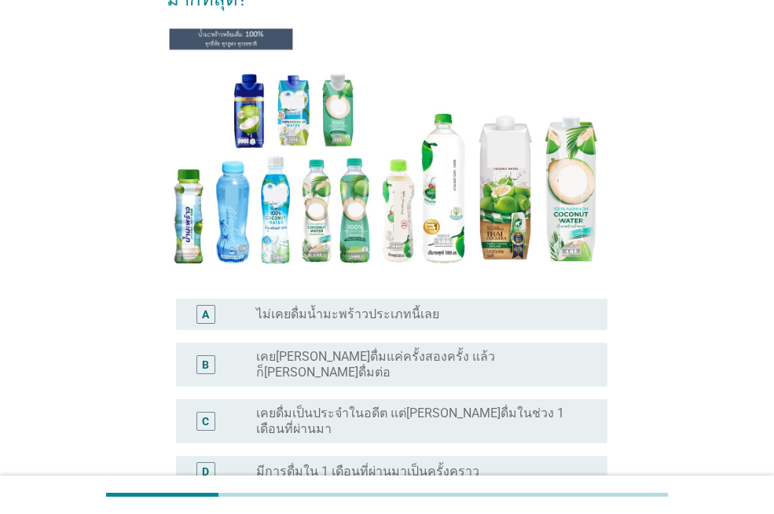
click at [355, 307] on label "ไม่เคยดื่มน้ำมะพร้าวประเภทนี้เลย" at bounding box center [347, 315] width 183 height 16
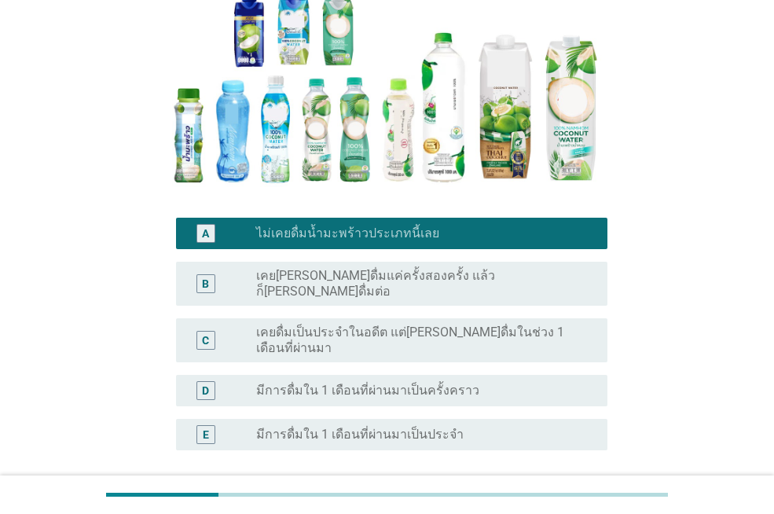
scroll to position [314, 0]
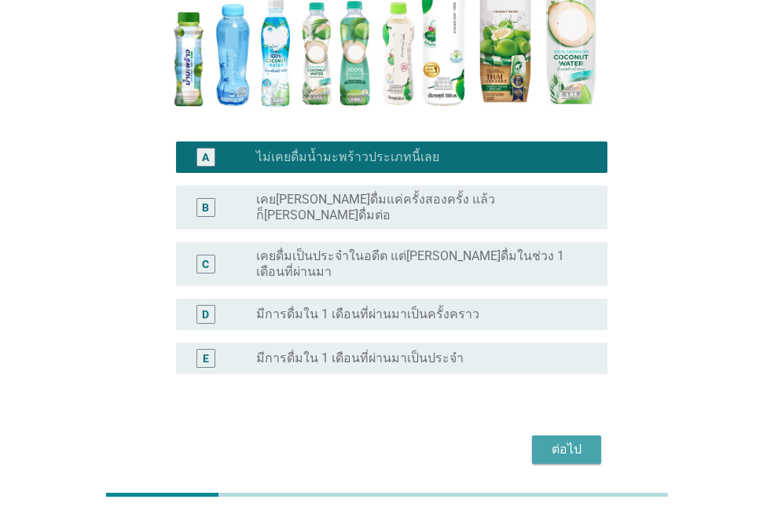
click at [567, 440] on div "ต่อไป" at bounding box center [567, 449] width 44 height 19
